Goal: Navigation & Orientation: Find specific page/section

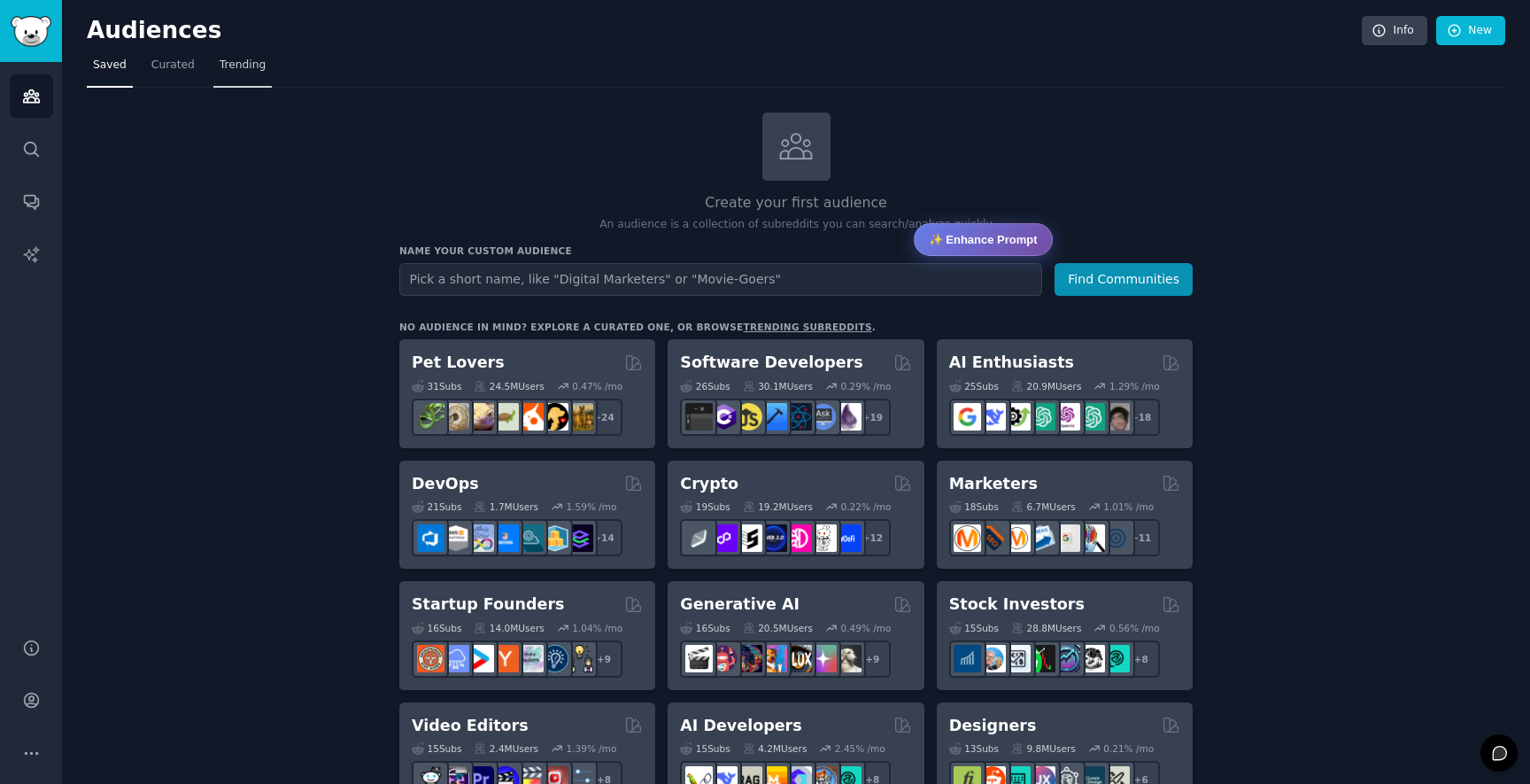
click at [247, 78] on link "Trending" at bounding box center [242, 69] width 59 height 36
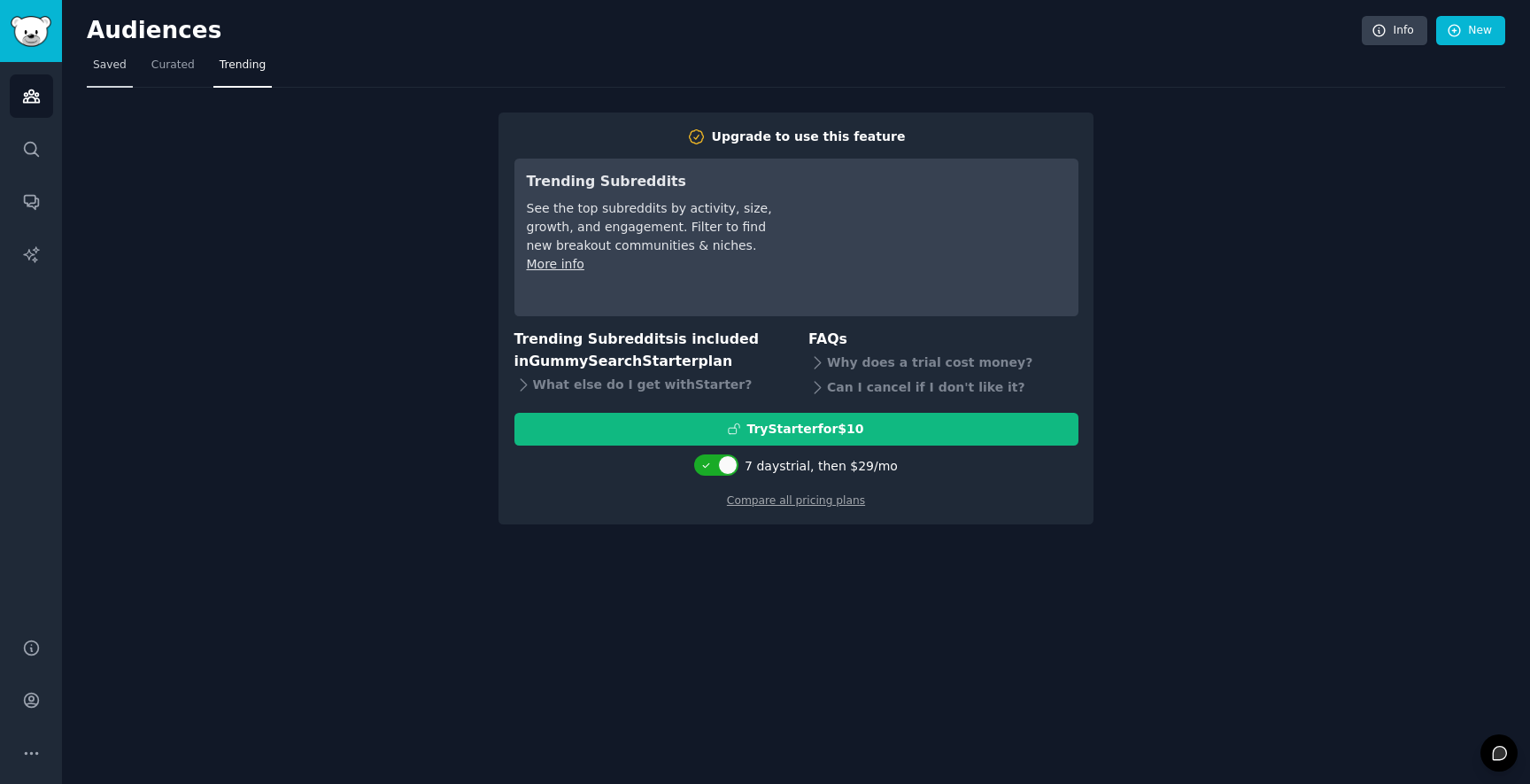
click at [103, 62] on span "Saved" at bounding box center [110, 65] width 33 height 16
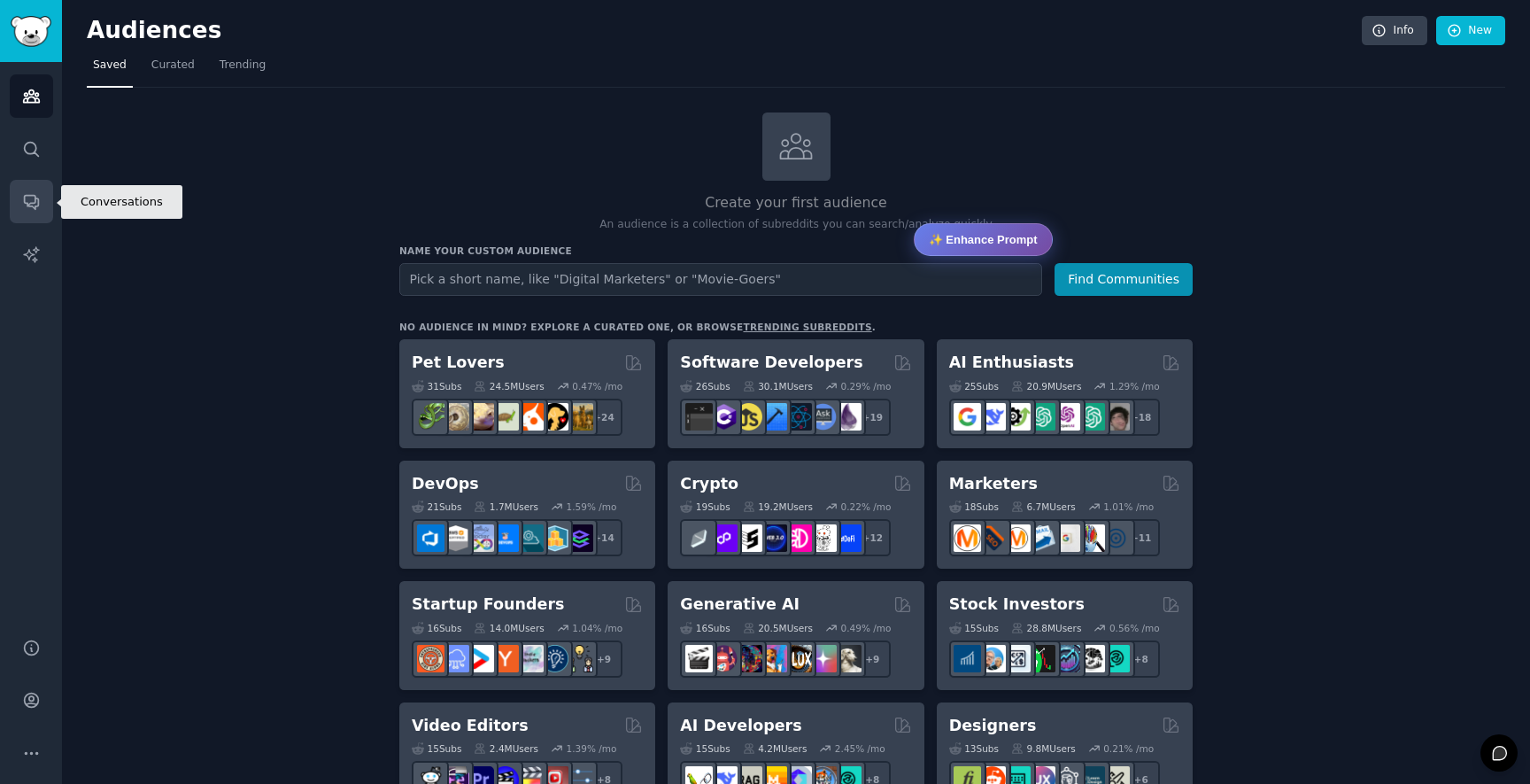
click at [17, 198] on link "Conversations" at bounding box center [31, 201] width 44 height 44
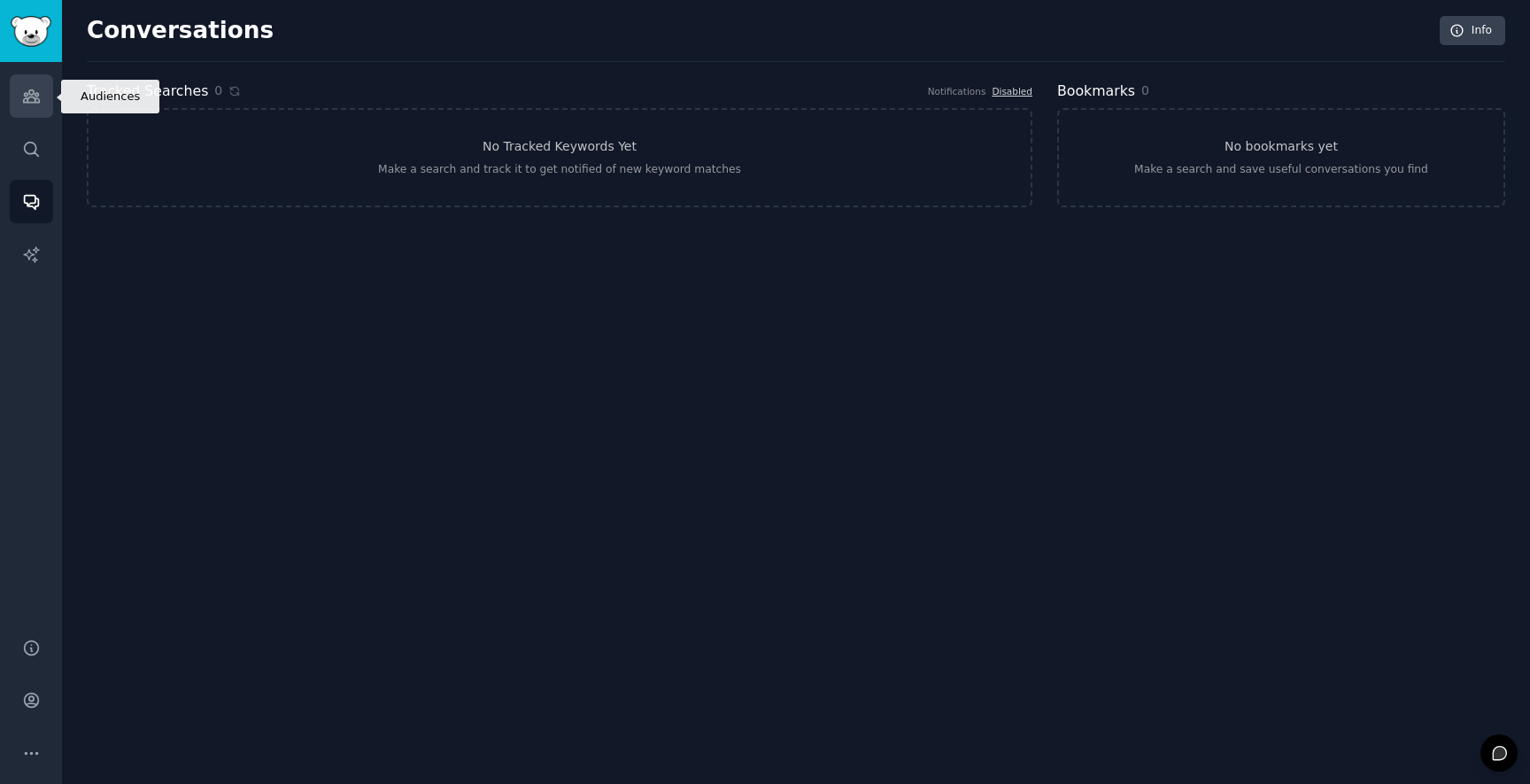
click at [16, 110] on link "Audiences" at bounding box center [31, 96] width 44 height 44
